Goal: Information Seeking & Learning: Learn about a topic

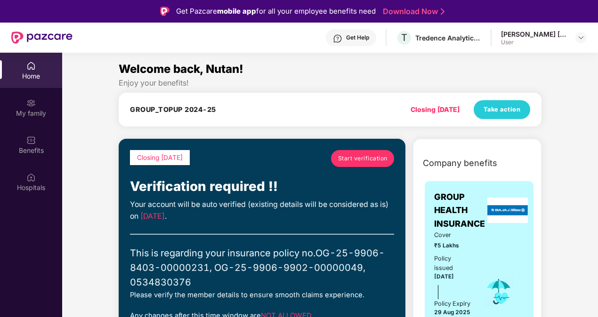
click at [360, 154] on span "Start verification" at bounding box center [362, 158] width 49 height 9
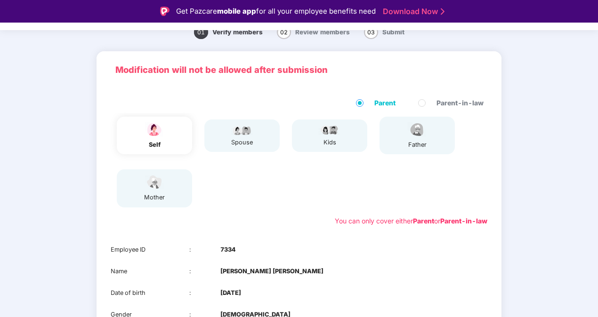
scroll to position [41, 0]
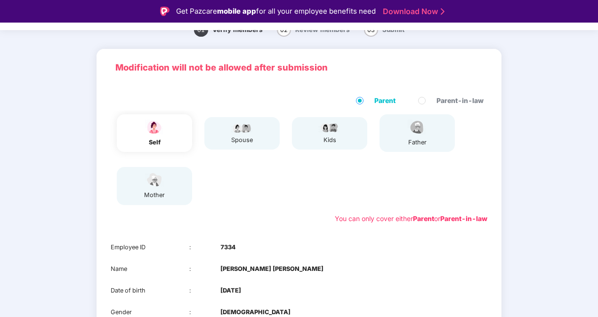
click at [173, 139] on div "self" at bounding box center [154, 133] width 75 height 38
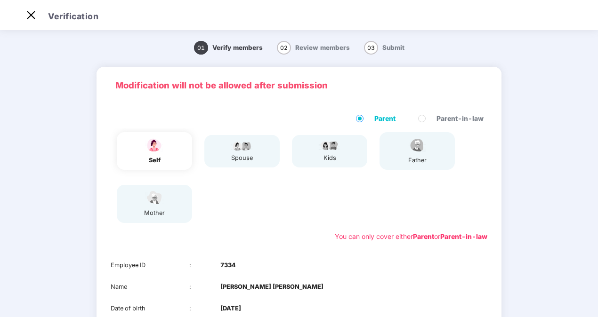
scroll to position [0, 0]
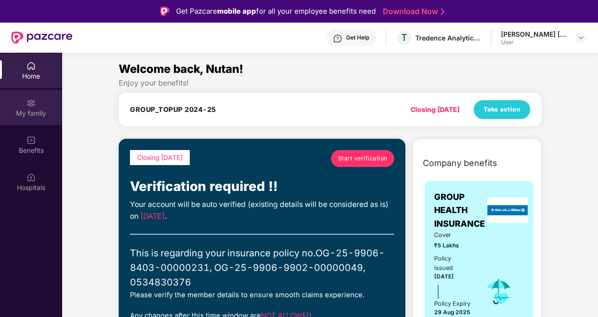
click at [28, 107] on img at bounding box center [30, 102] width 9 height 9
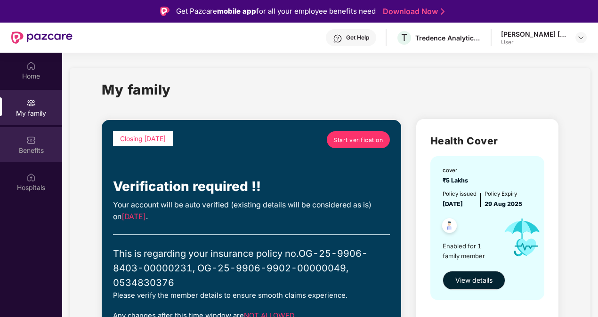
click at [27, 153] on div "Benefits" at bounding box center [31, 150] width 62 height 9
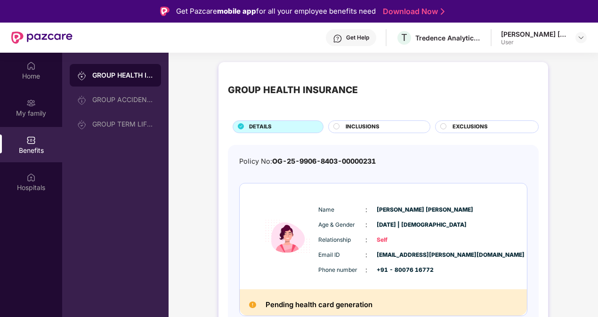
scroll to position [4, 0]
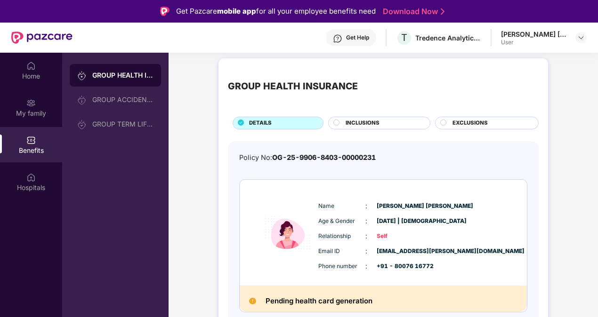
click at [406, 118] on div "INCLUSIONS" at bounding box center [379, 123] width 102 height 13
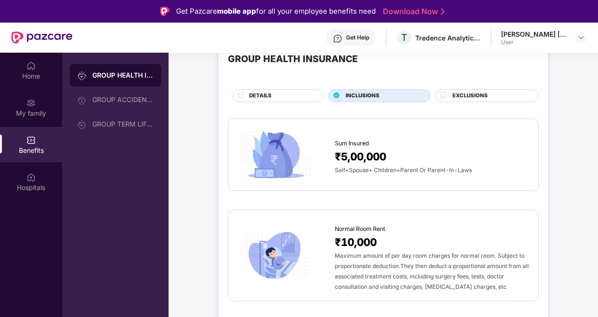
scroll to position [0, 0]
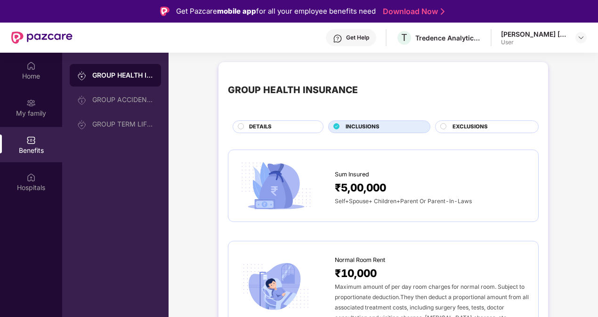
click at [495, 121] on div "EXCLUSIONS" at bounding box center [487, 127] width 104 height 13
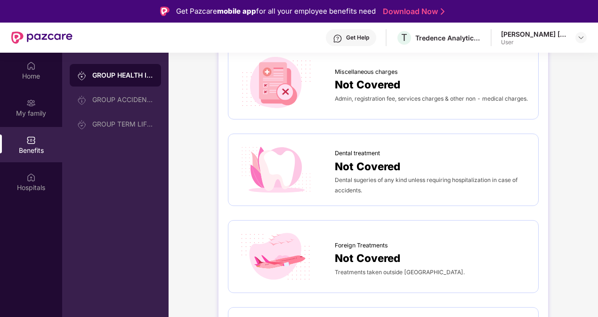
scroll to position [364, 0]
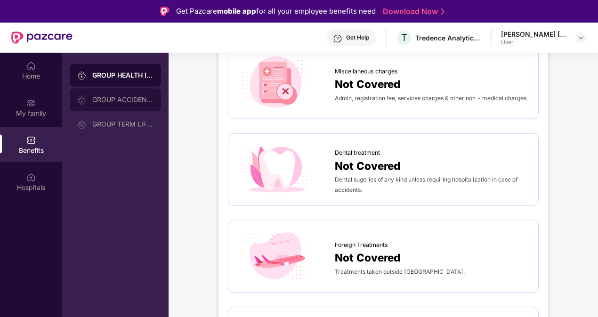
click at [138, 99] on div "GROUP ACCIDENTAL INSURANCE" at bounding box center [122, 100] width 61 height 8
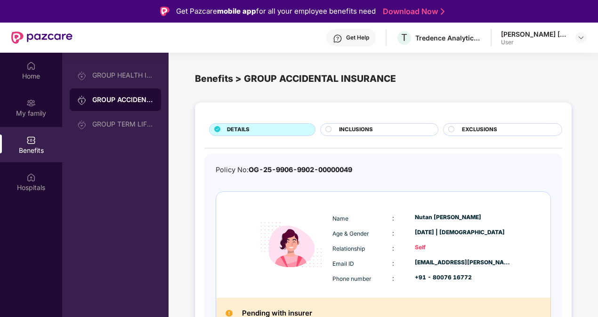
scroll to position [12, 0]
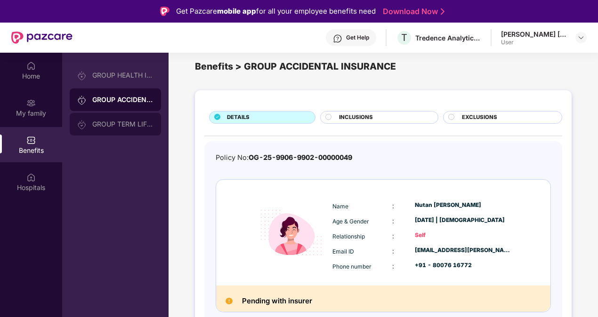
click at [101, 122] on div "GROUP TERM LIFE INSURANCE" at bounding box center [122, 125] width 61 height 8
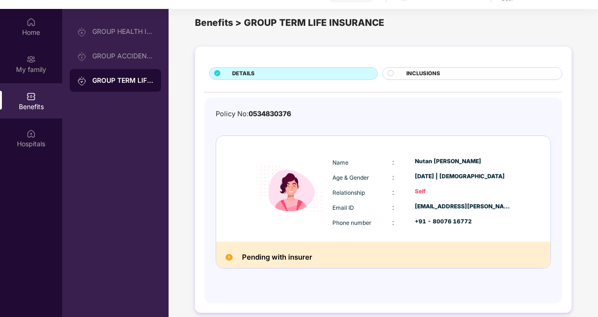
scroll to position [45, 0]
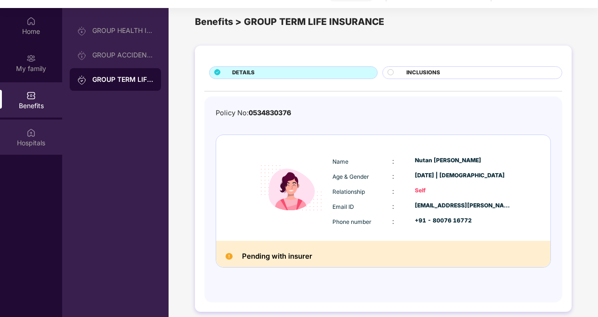
click at [29, 135] on img at bounding box center [30, 132] width 9 height 9
